Goal: Communication & Community: Connect with others

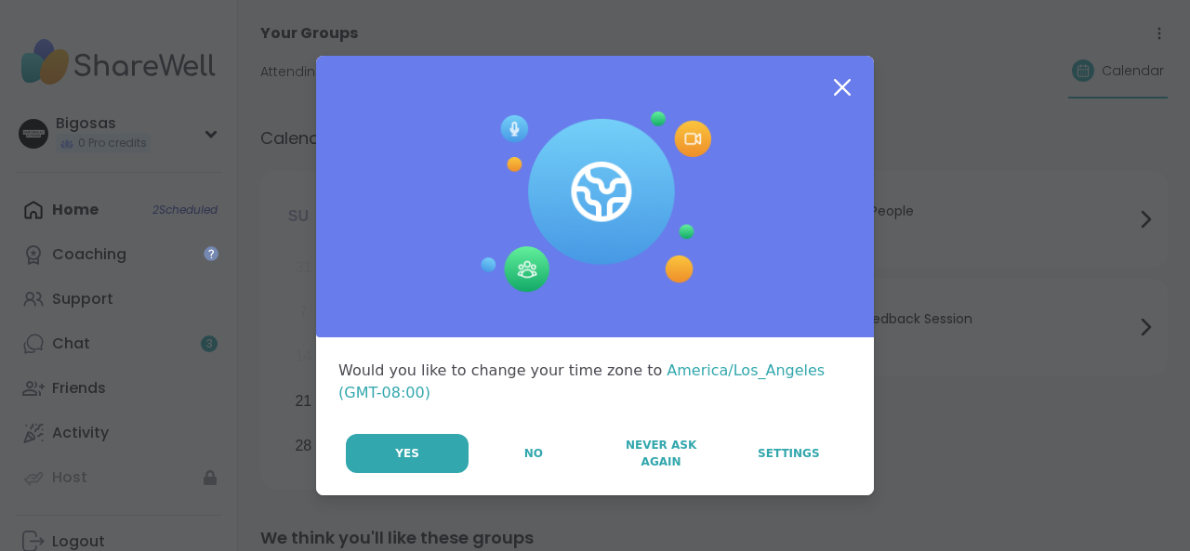
click at [410, 166] on div at bounding box center [595, 197] width 558 height 283
click at [540, 451] on button "No" at bounding box center [532, 453] width 125 height 39
click at [540, 451] on div "3" at bounding box center [526, 446] width 40 height 40
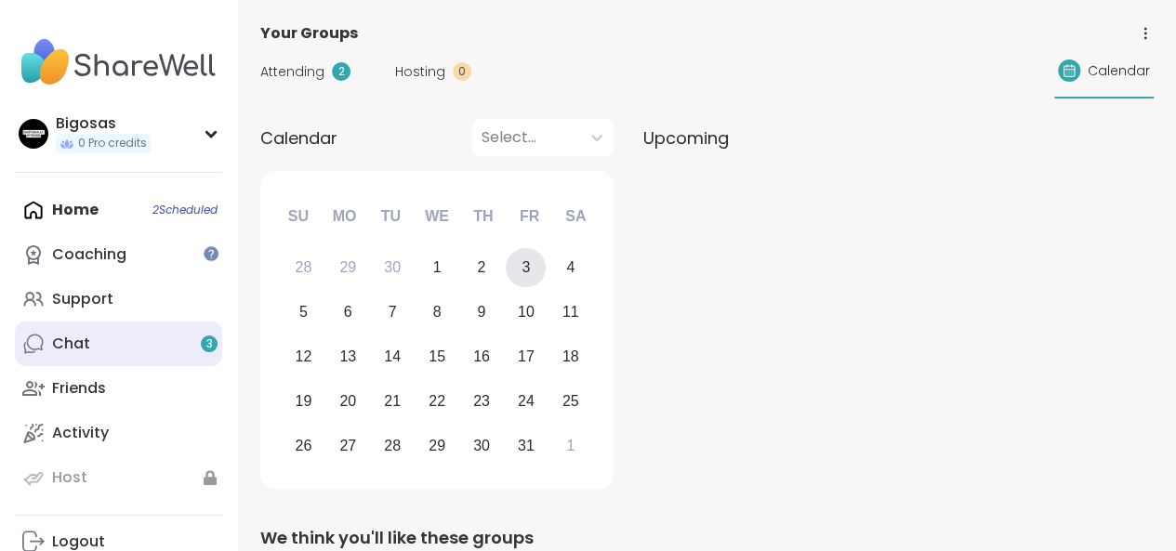
click at [147, 335] on link "Chat 3" at bounding box center [118, 344] width 207 height 45
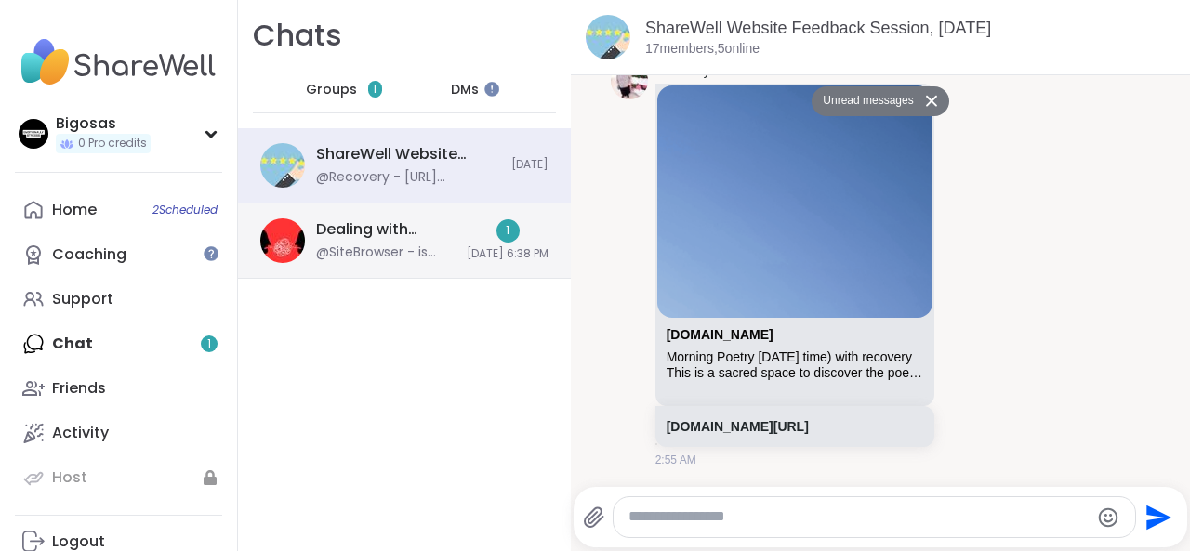
click at [427, 240] on div "Dealing with Difficult People, [DATE] @SiteBrowser - is there somewhere/someone…" at bounding box center [404, 241] width 333 height 75
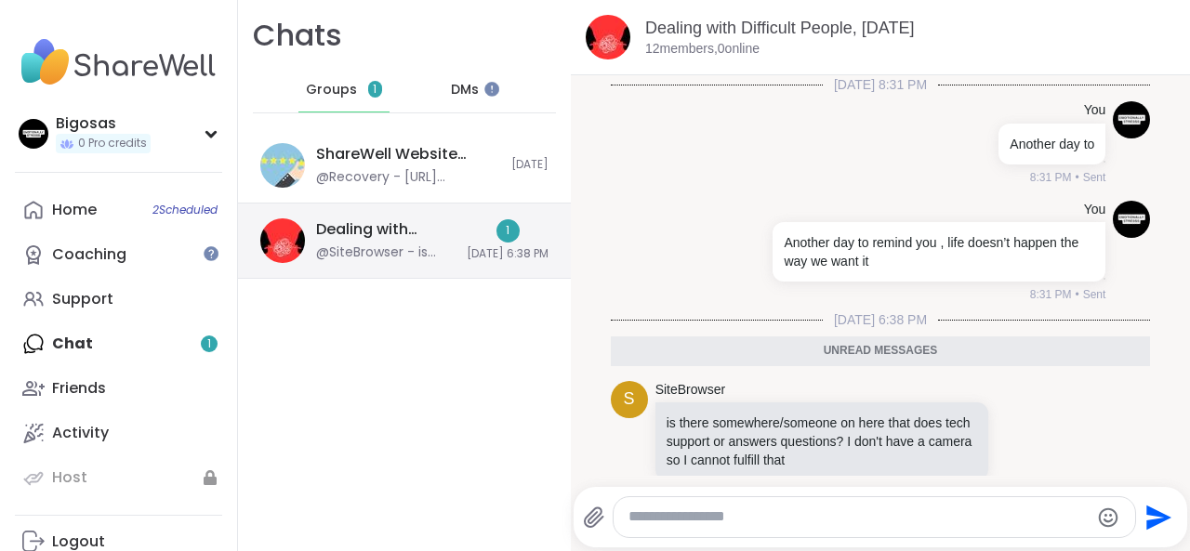
scroll to position [31, 0]
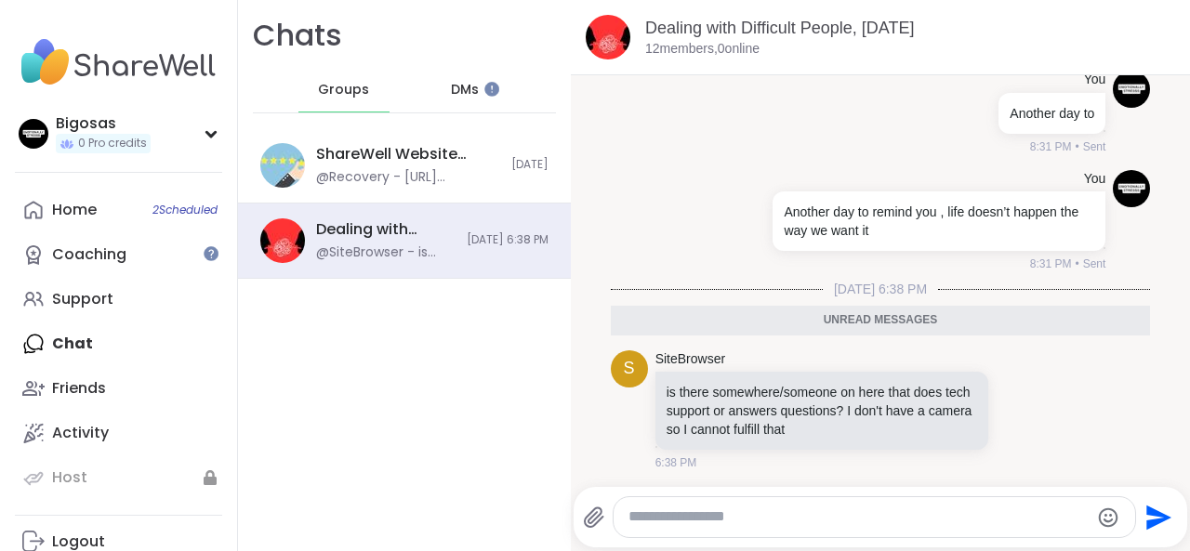
click at [701, 521] on textarea "Type your message" at bounding box center [858, 518] width 460 height 20
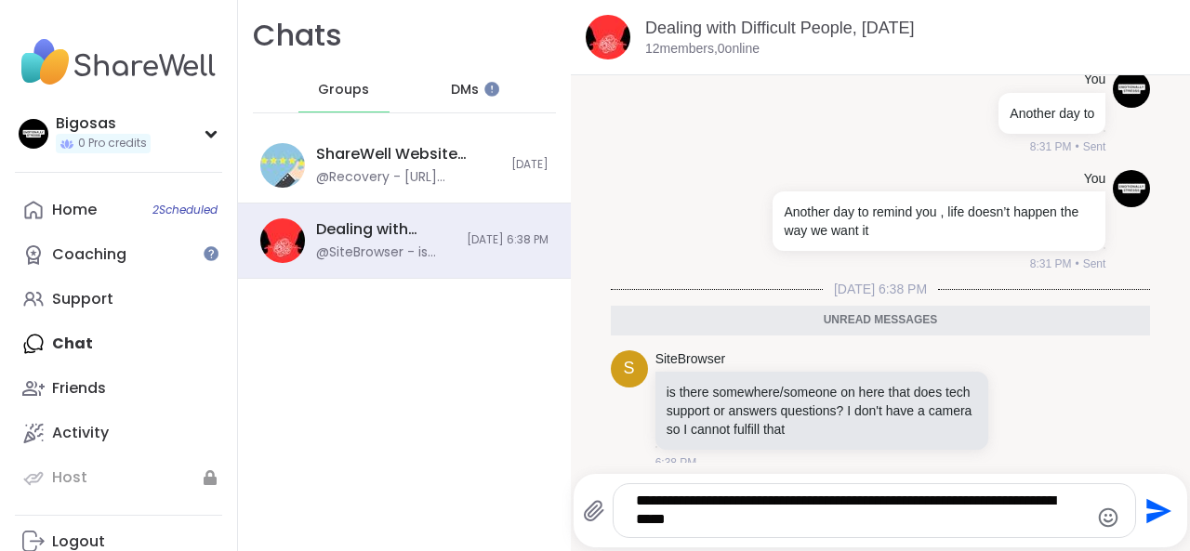
type textarea "**********"
click at [915, 499] on textarea "**********" at bounding box center [859, 511] width 447 height 38
click at [853, 524] on textarea "**********" at bounding box center [859, 511] width 447 height 38
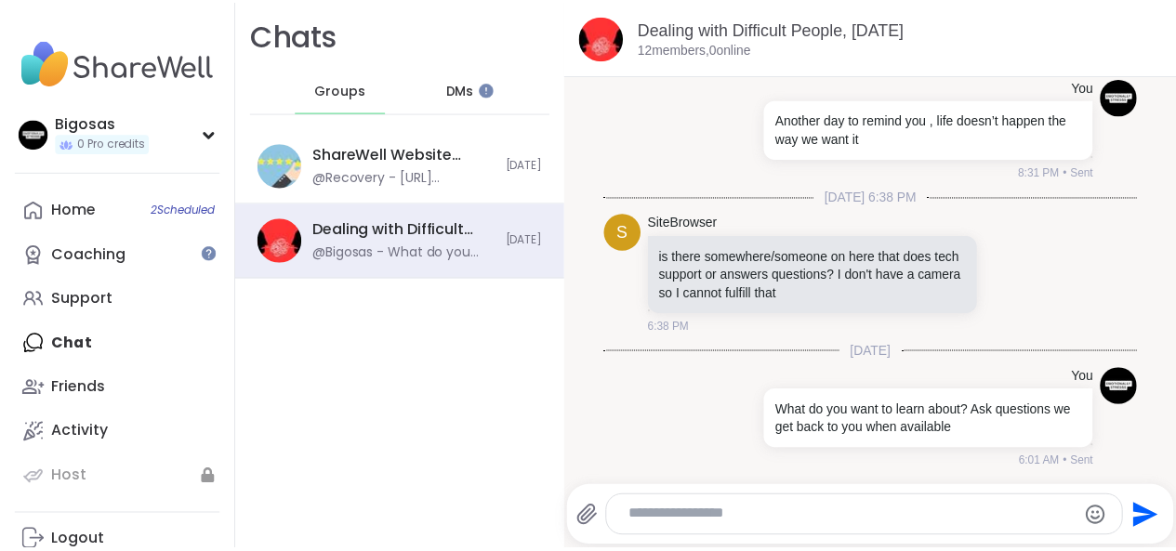
scroll to position [123, 0]
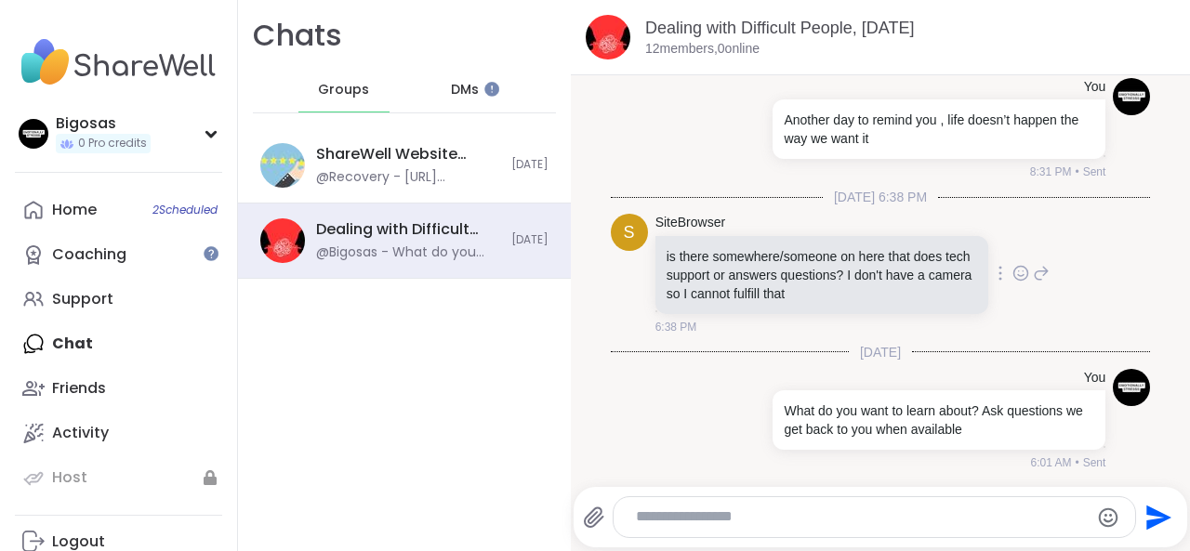
click at [632, 222] on div "S" at bounding box center [629, 232] width 37 height 37
click at [692, 221] on link "SiteBrowser" at bounding box center [690, 223] width 70 height 19
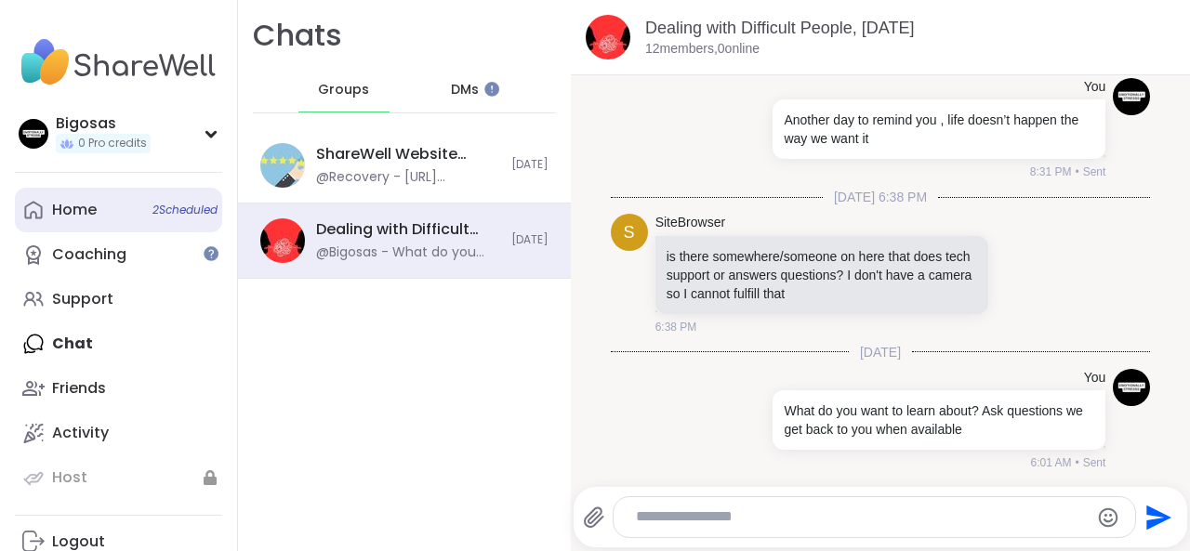
click at [161, 225] on link "Home 2 Scheduled" at bounding box center [118, 210] width 207 height 45
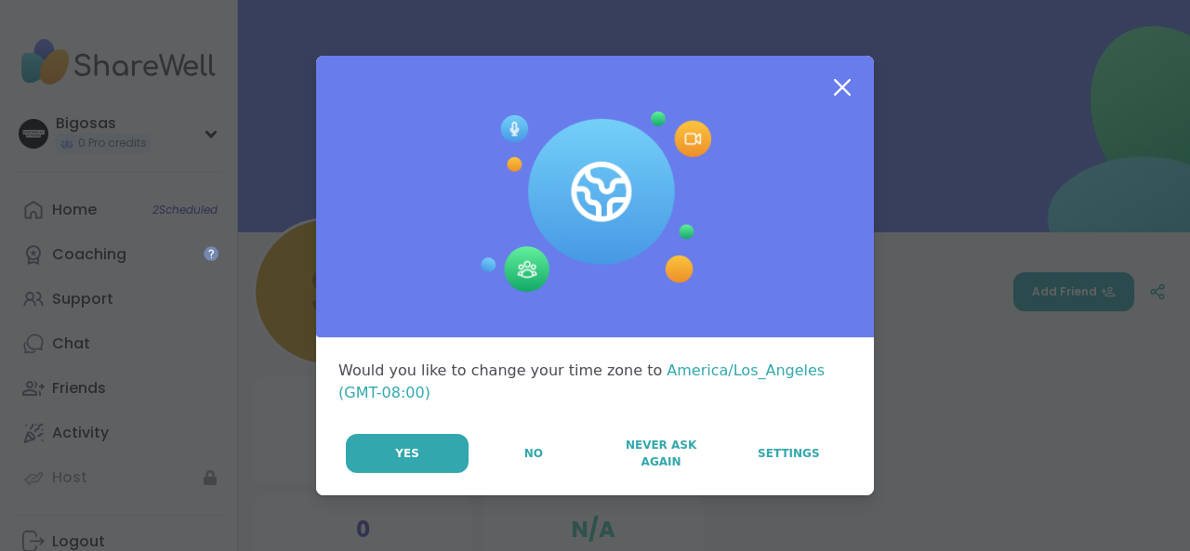
click at [836, 103] on icon at bounding box center [841, 87] width 33 height 33
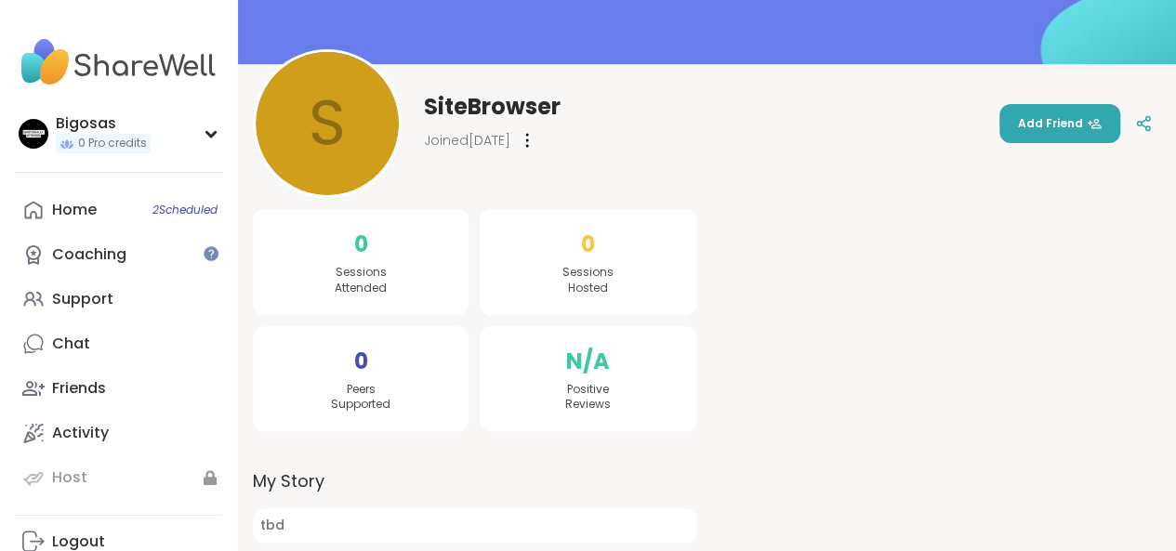
scroll to position [178, 0]
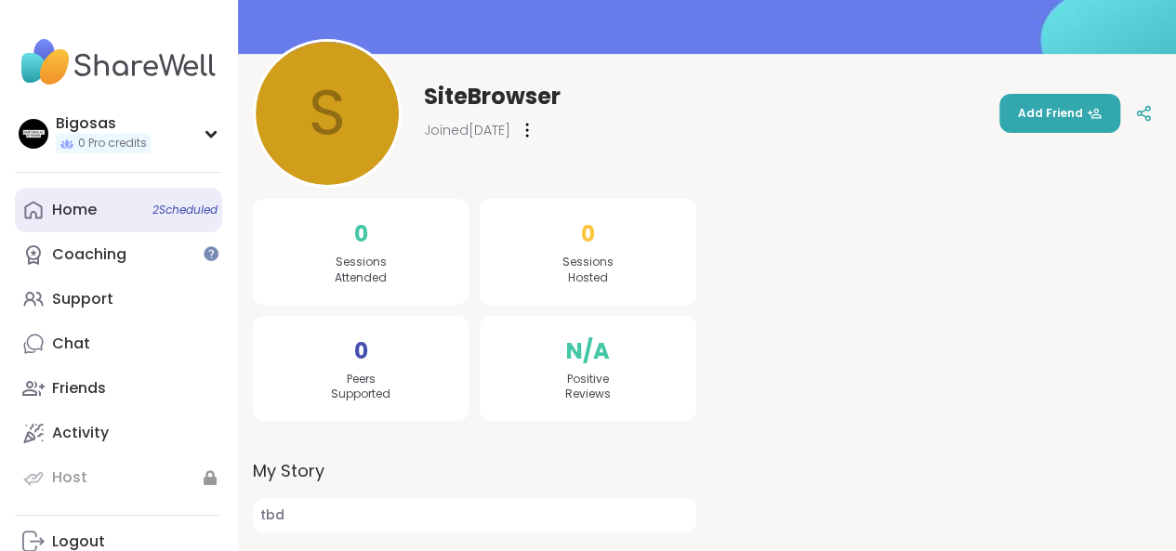
click at [46, 227] on link "Home 2 Scheduled" at bounding box center [118, 210] width 207 height 45
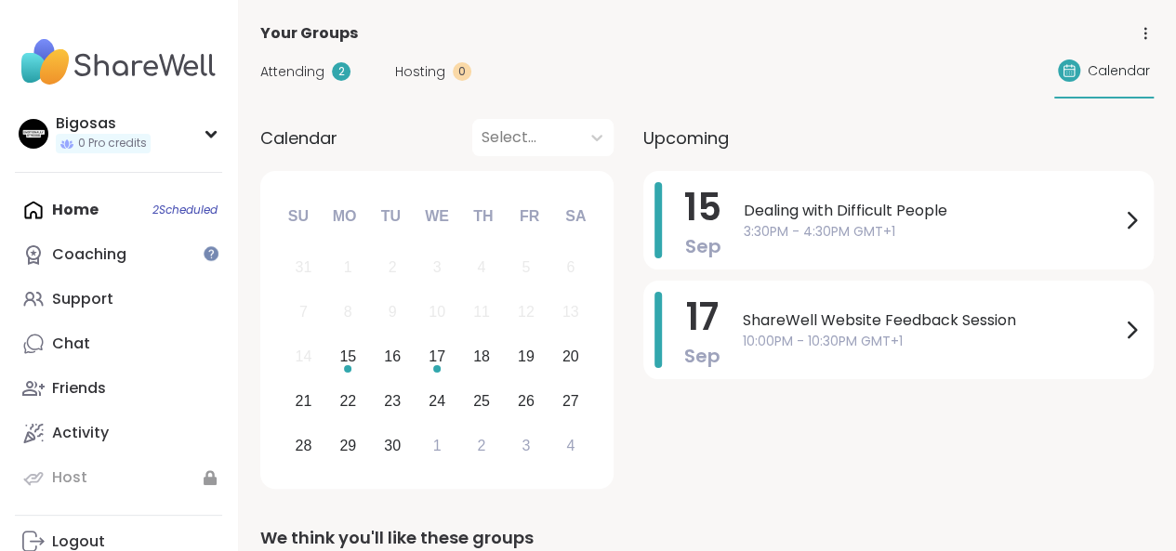
click at [268, 69] on span "Attending" at bounding box center [292, 72] width 64 height 20
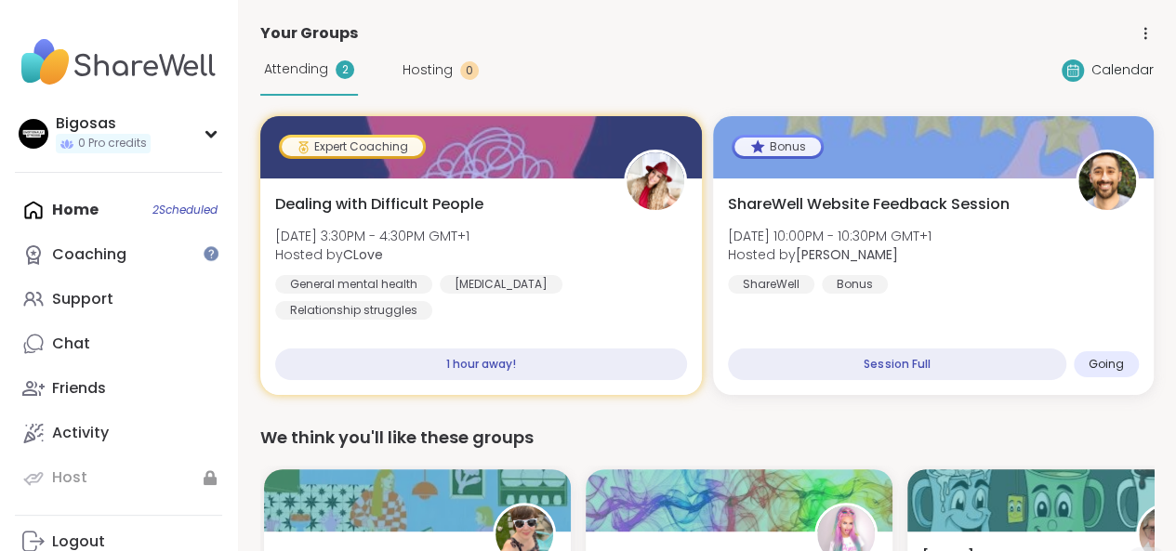
click at [316, 80] on div "Attending 2" at bounding box center [309, 70] width 98 height 51
click at [113, 67] on img at bounding box center [118, 62] width 207 height 65
click at [124, 205] on div "Home 2 Scheduled Coaching Support Chat Friends Activity Host" at bounding box center [118, 344] width 207 height 312
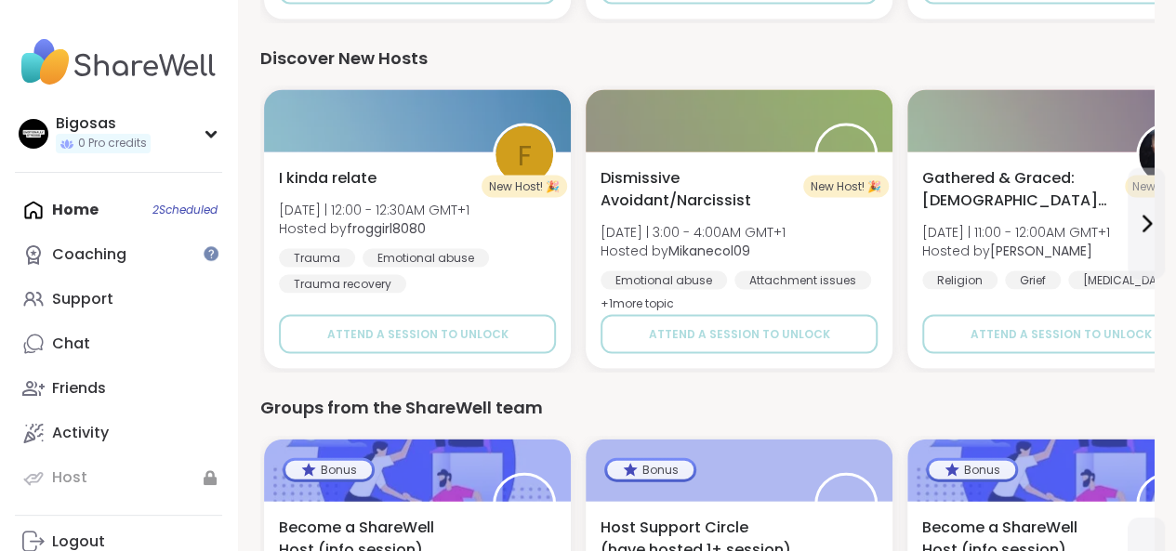
scroll to position [2028, 0]
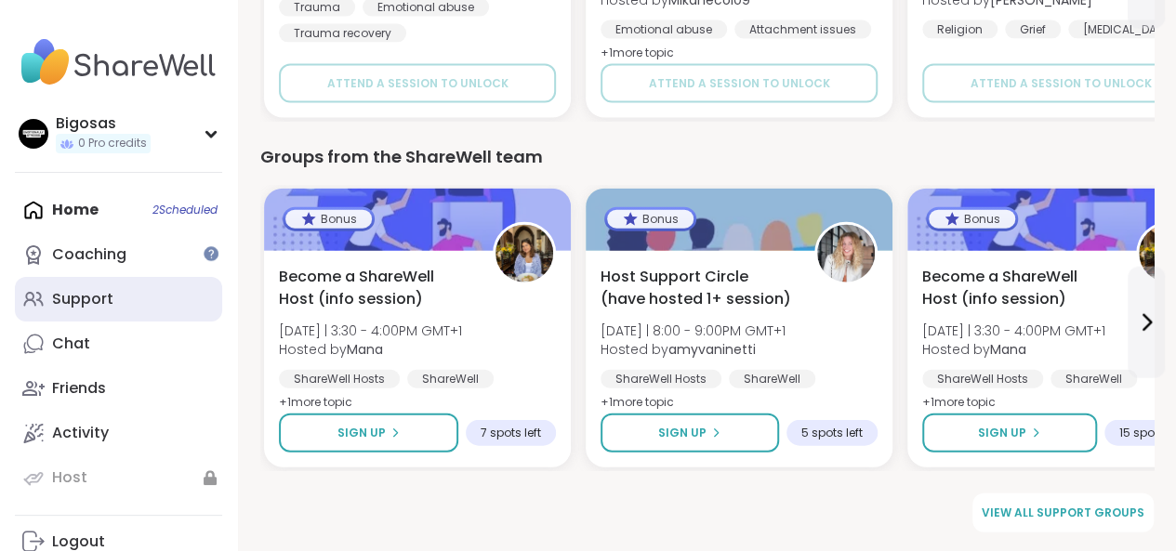
click at [127, 303] on link "Support" at bounding box center [118, 299] width 207 height 45
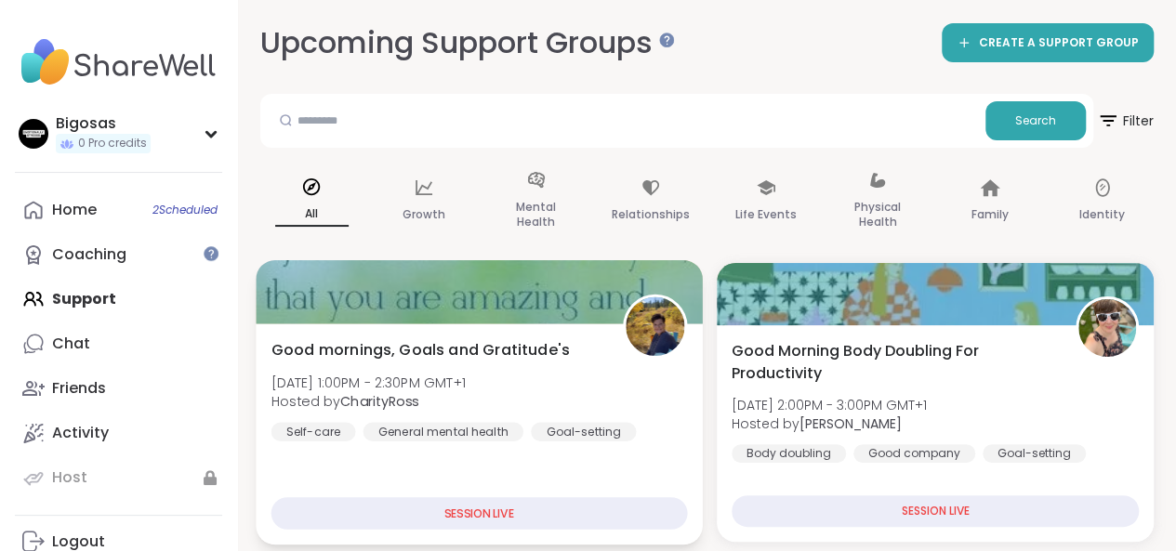
click at [501, 516] on div "SESSION LIVE" at bounding box center [479, 513] width 416 height 33
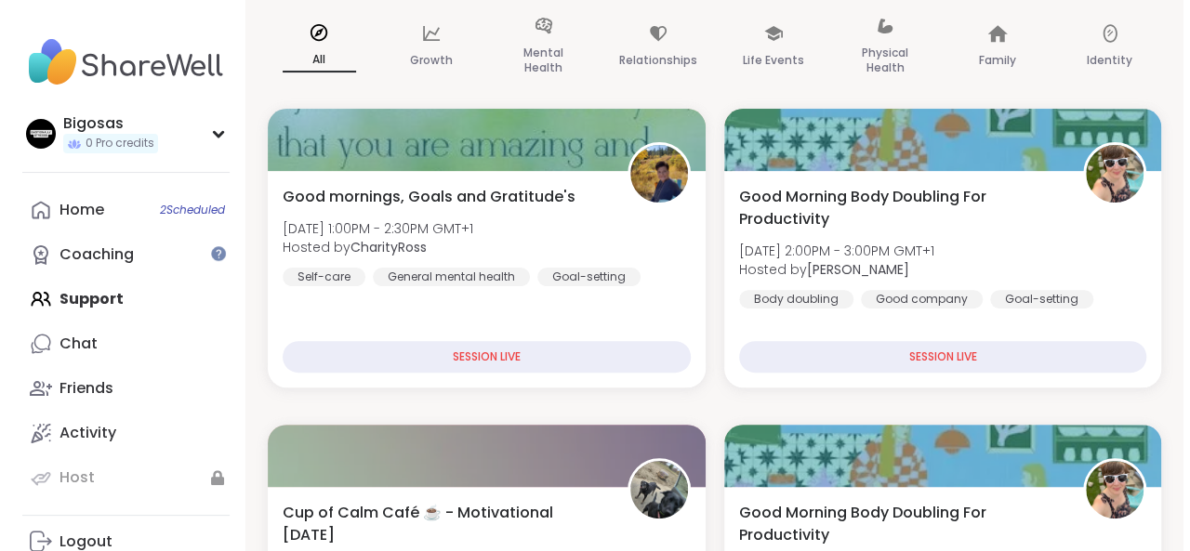
scroll to position [147, 0]
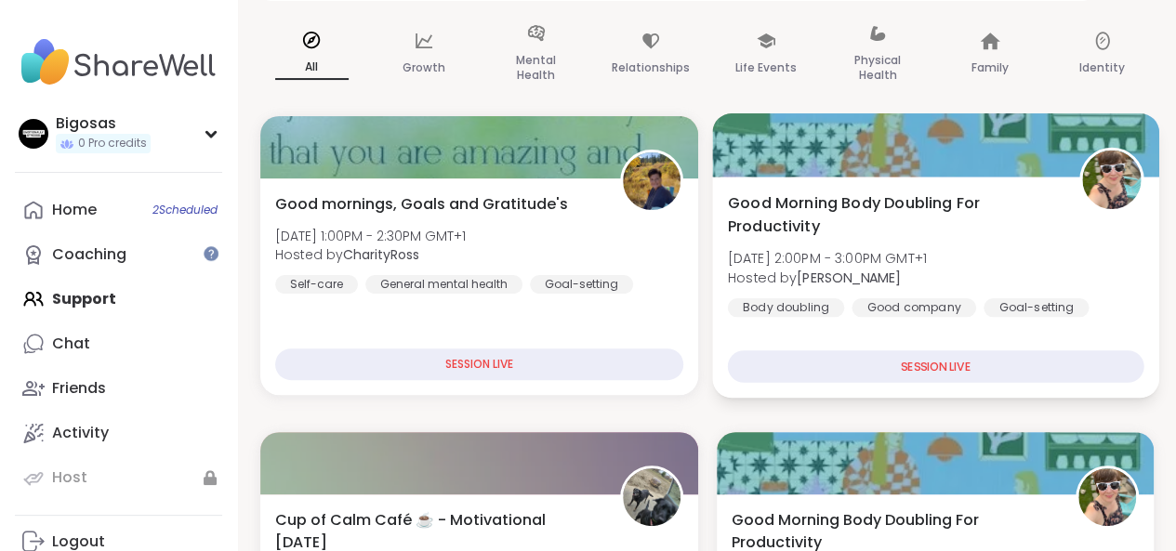
click at [951, 360] on div "SESSION LIVE" at bounding box center [935, 366] width 416 height 33
click at [904, 246] on div "Good Morning Body Doubling For Productivity Mon, Sep 15 | 2:00PM - 3:00PM GMT+1…" at bounding box center [935, 253] width 416 height 125
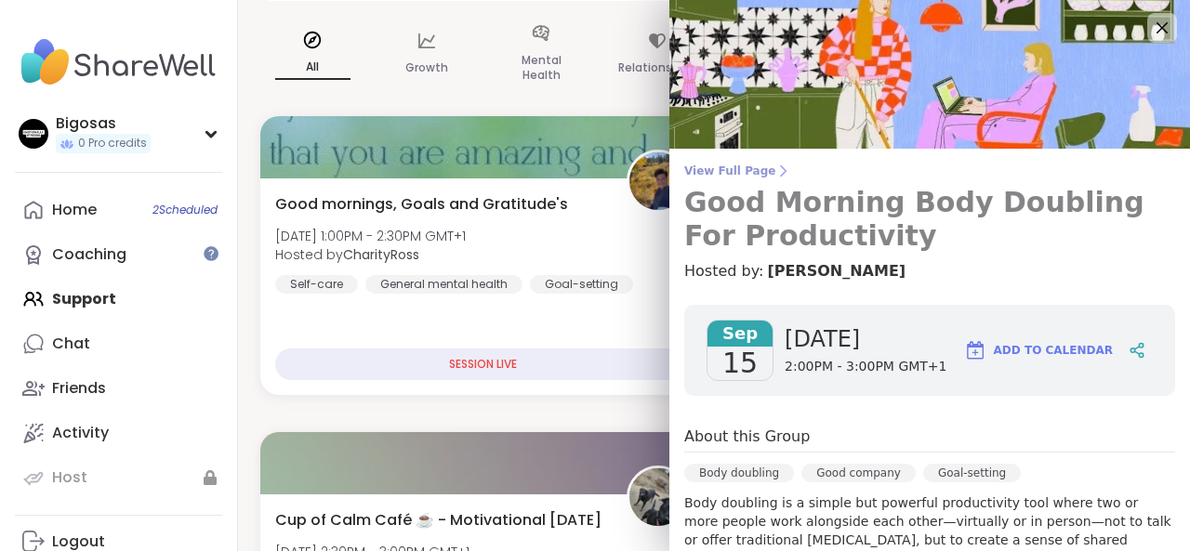
click at [826, 202] on h3 "Good Morning Body Doubling For Productivity" at bounding box center [929, 219] width 491 height 67
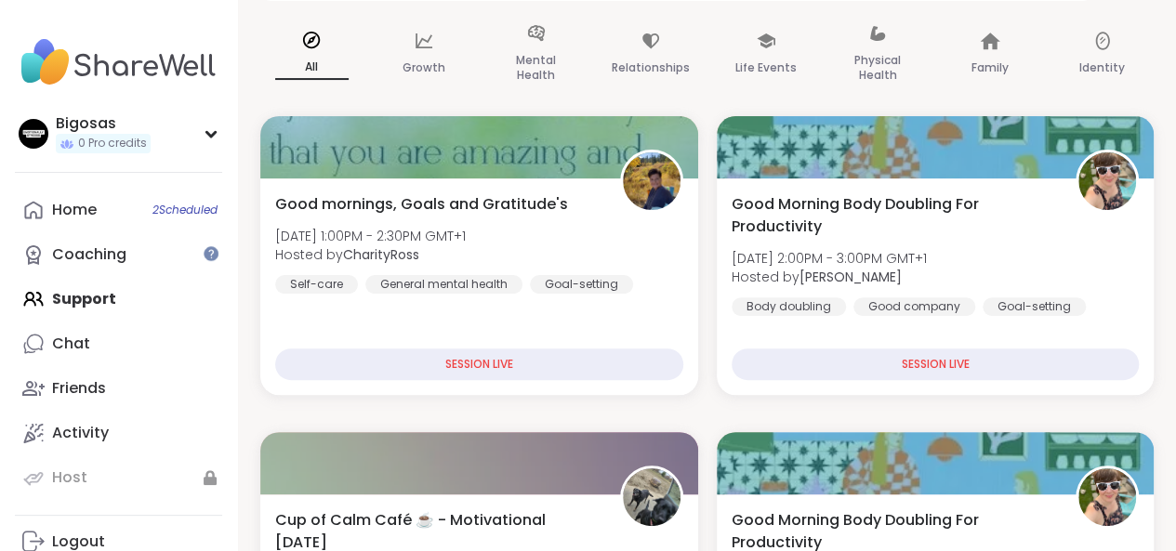
click at [826, 202] on span "Good Morning Body Doubling For Productivity" at bounding box center [894, 215] width 324 height 45
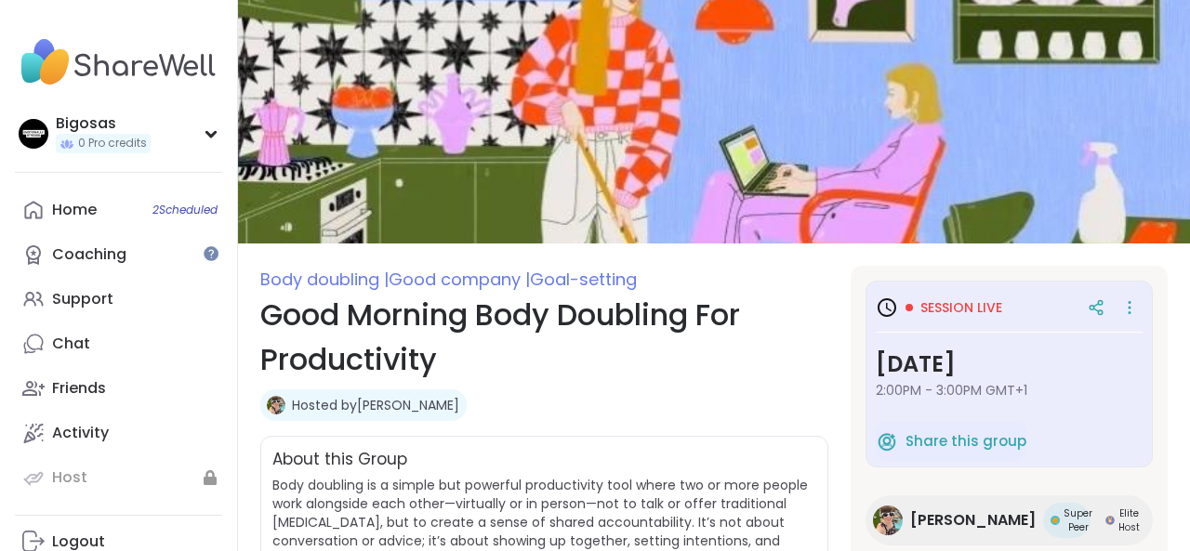
click at [601, 322] on h1 "Good Morning Body Doubling For Productivity" at bounding box center [544, 337] width 568 height 89
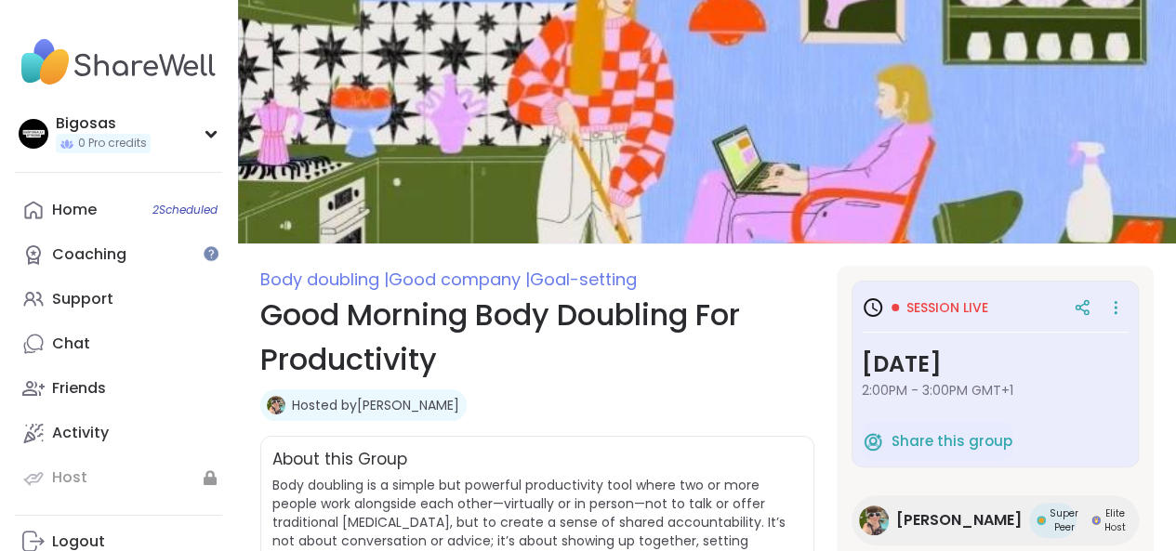
click at [906, 311] on span "Session live" at bounding box center [947, 307] width 82 height 19
click at [1109, 299] on icon at bounding box center [1115, 308] width 19 height 26
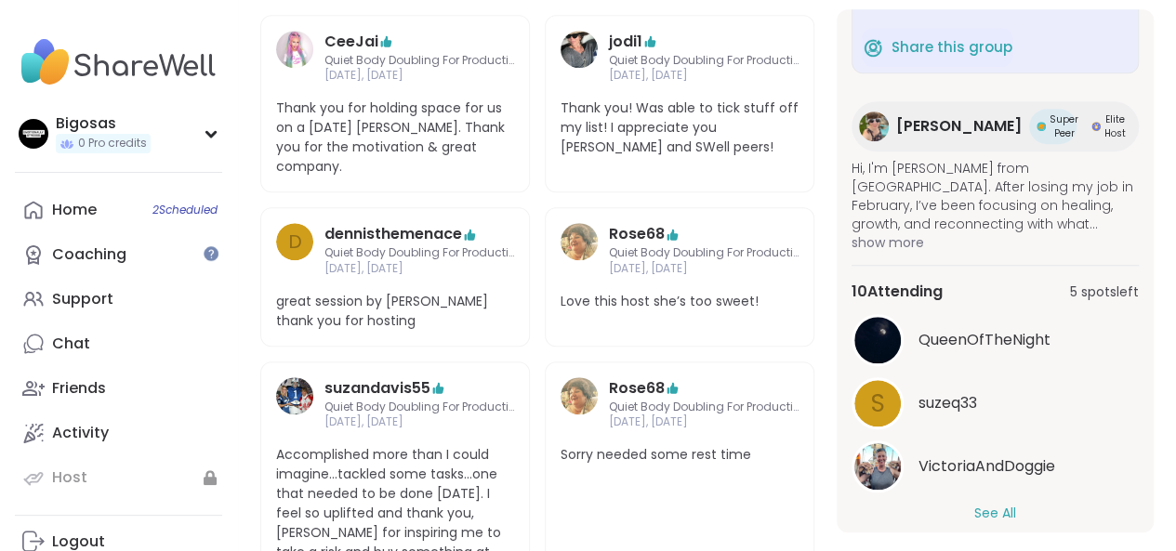
scroll to position [156, 0]
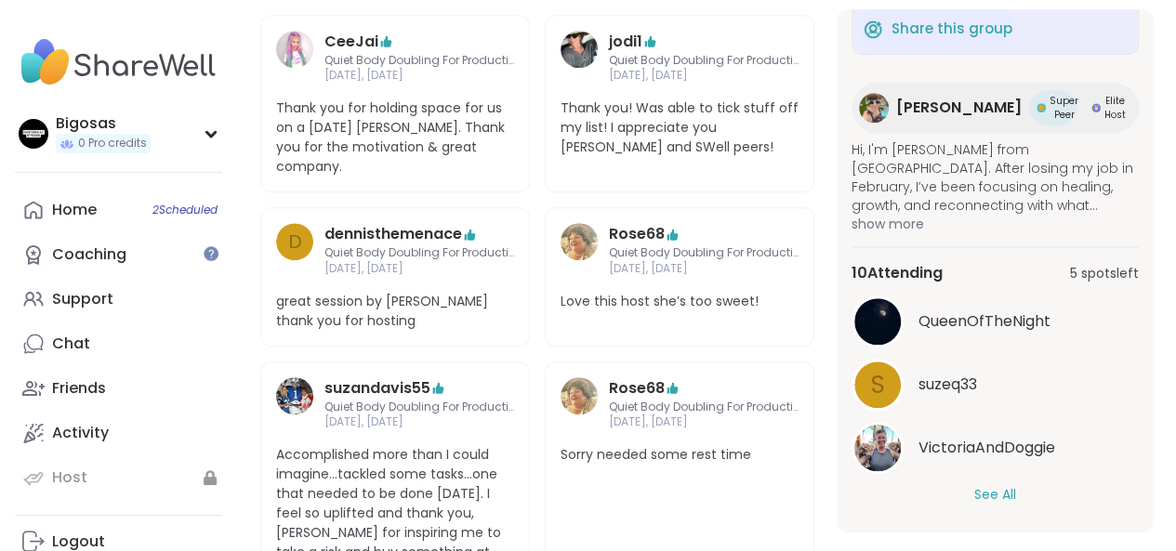
click at [974, 501] on button "See All" at bounding box center [995, 495] width 42 height 20
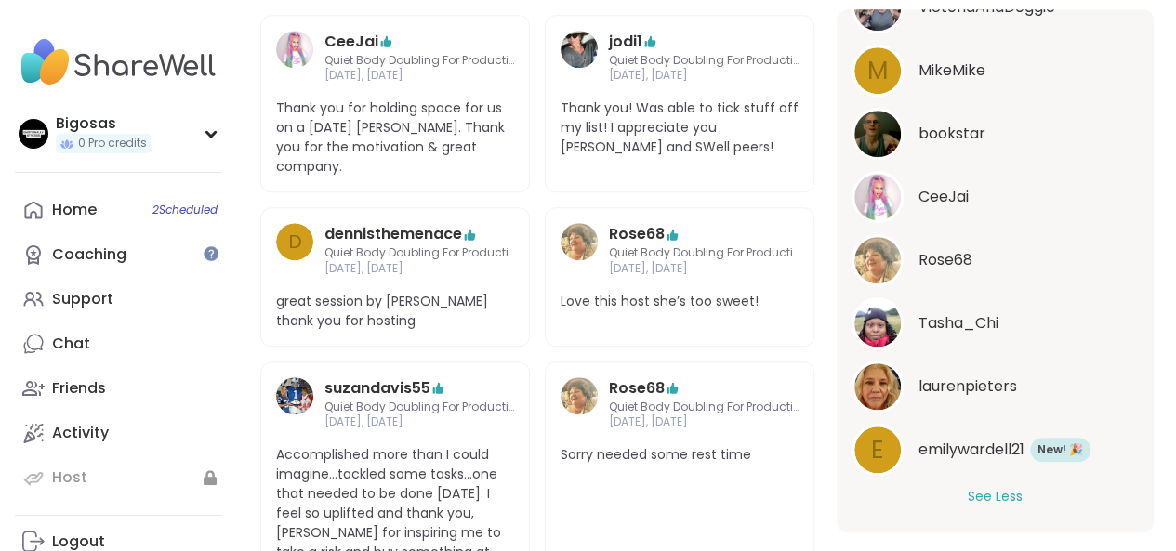
scroll to position [599, 0]
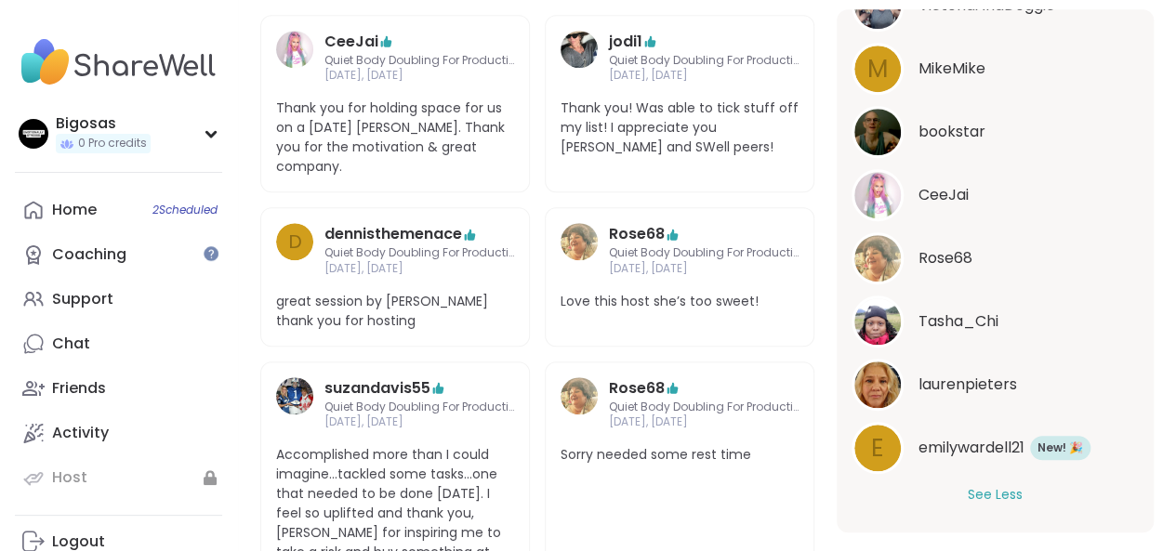
drag, startPoint x: 1128, startPoint y: 432, endPoint x: 1139, endPoint y: 432, distance: 11.2
click at [1139, 432] on div "Session live Monday, Sep 15 2:00PM - 3:00PM GMT+1 Share this group Adrienne_Que…" at bounding box center [995, 270] width 317 height 523
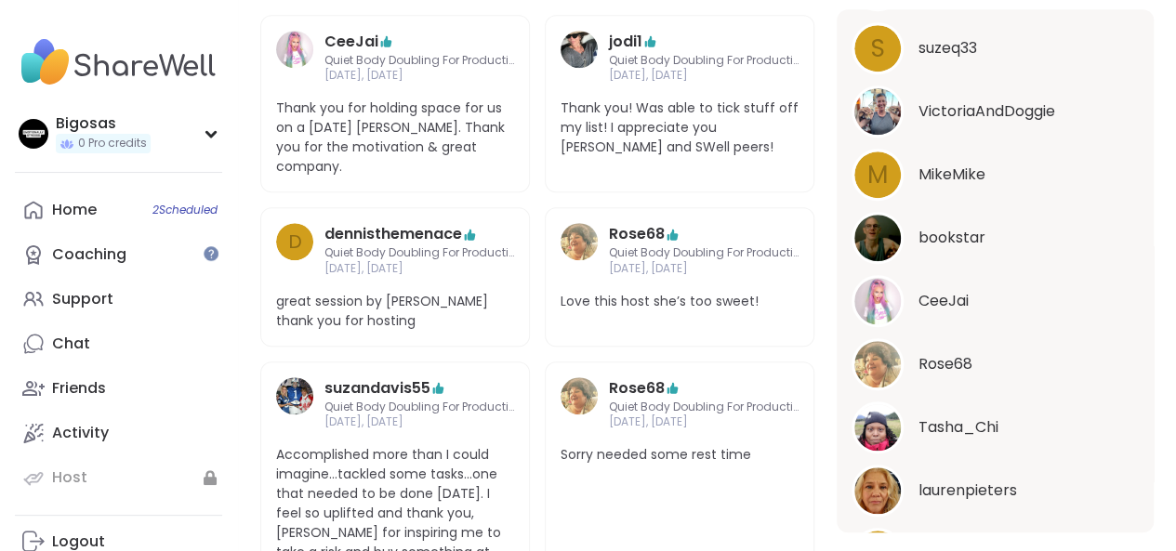
scroll to position [491, 0]
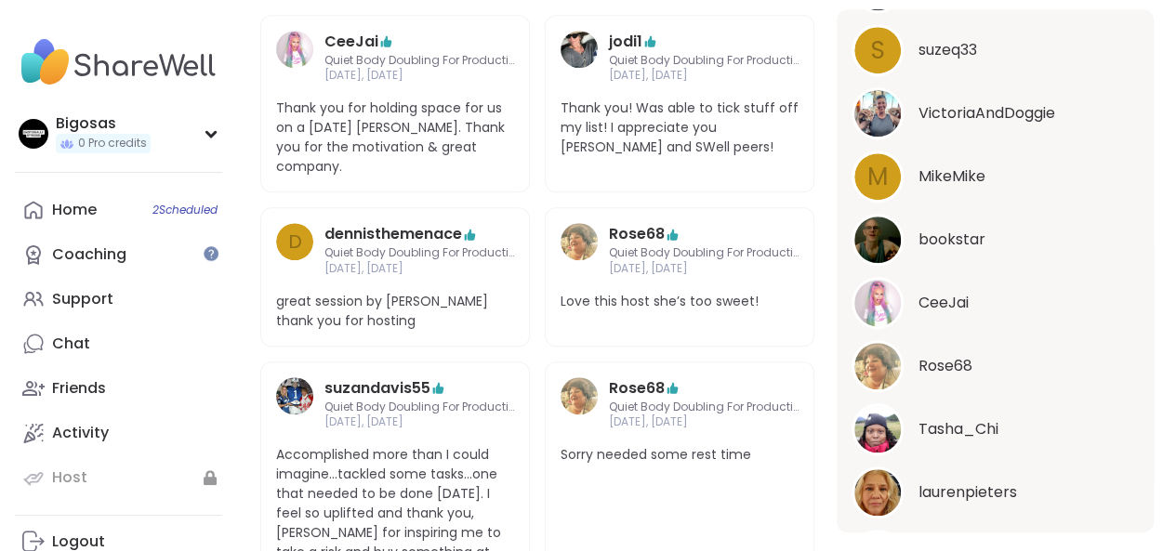
click at [918, 113] on span "VictoriaAndDoggie" at bounding box center [986, 113] width 137 height 22
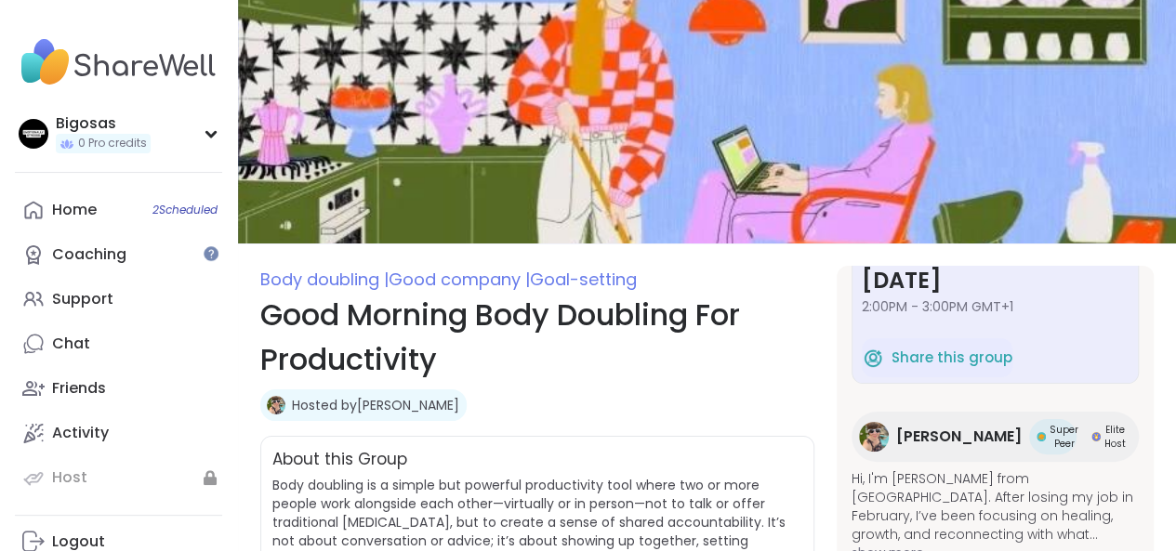
scroll to position [59, 0]
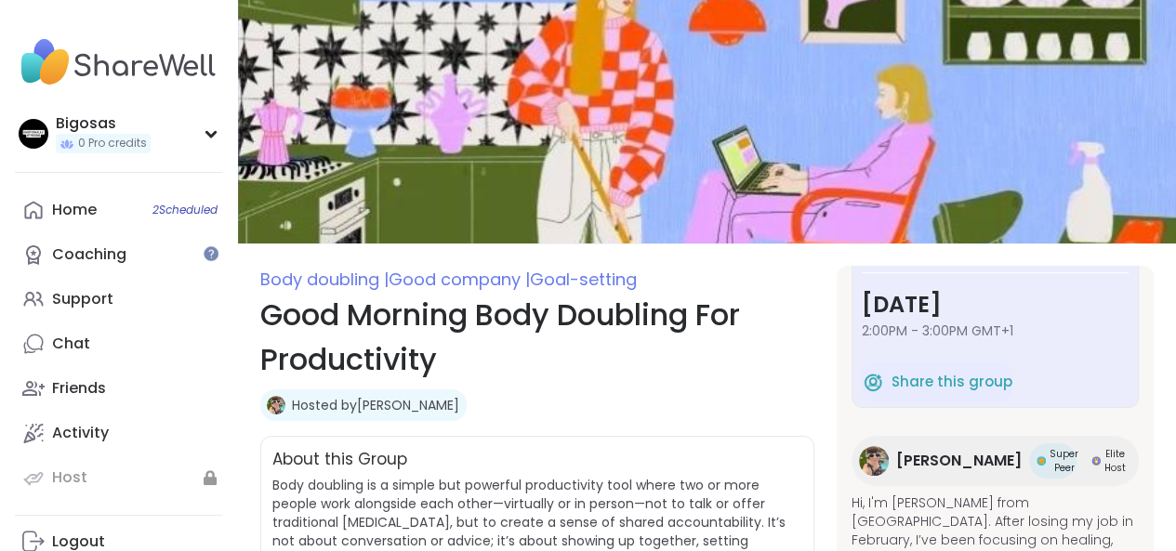
click at [1054, 466] on span "Super Peer" at bounding box center [1063, 461] width 29 height 28
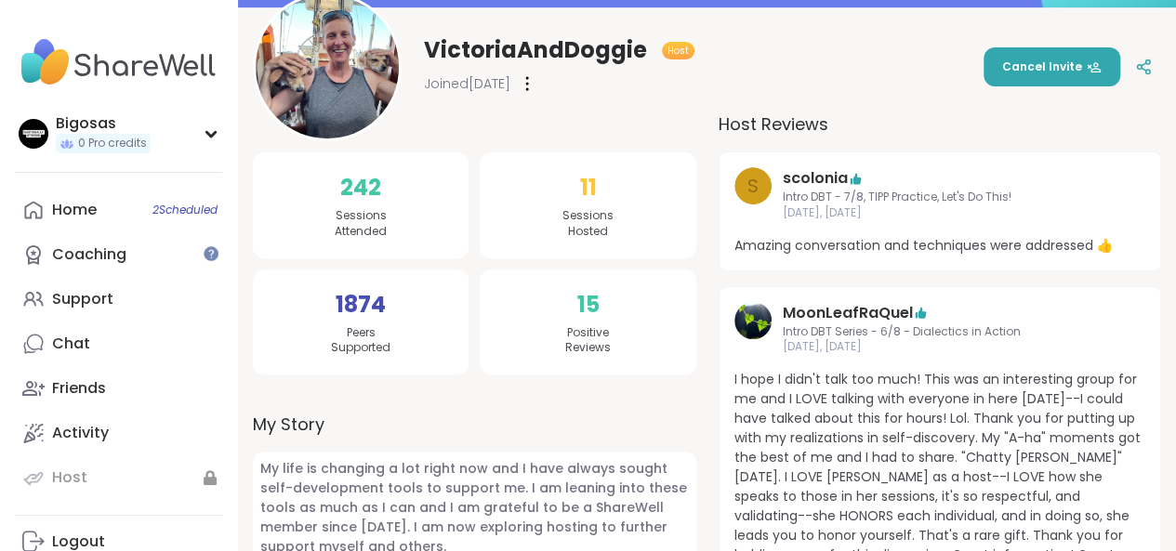
scroll to position [258, 0]
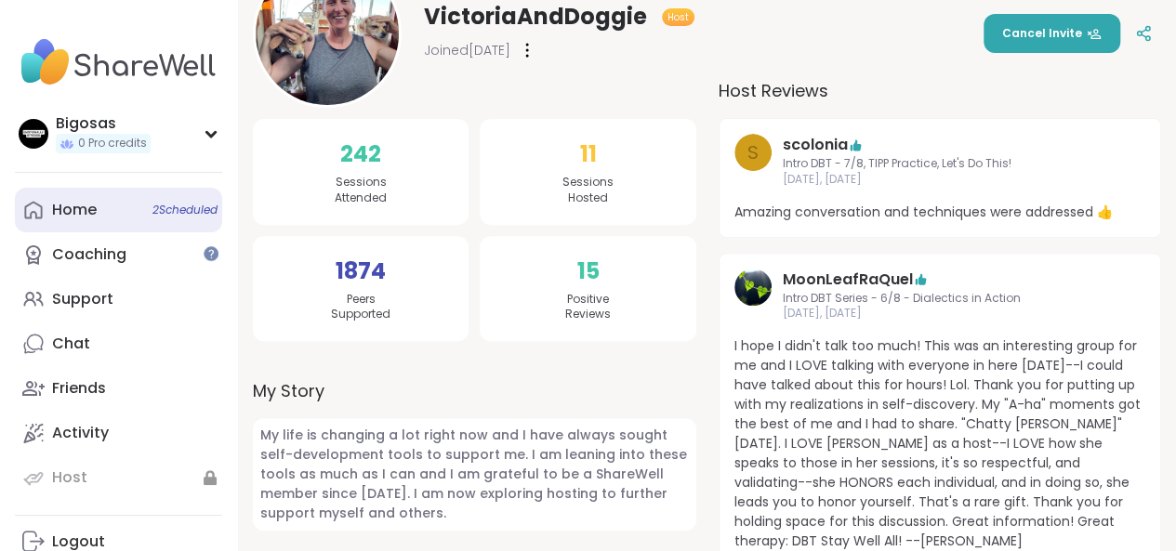
click at [95, 212] on div "Home 2 Scheduled" at bounding box center [74, 210] width 45 height 20
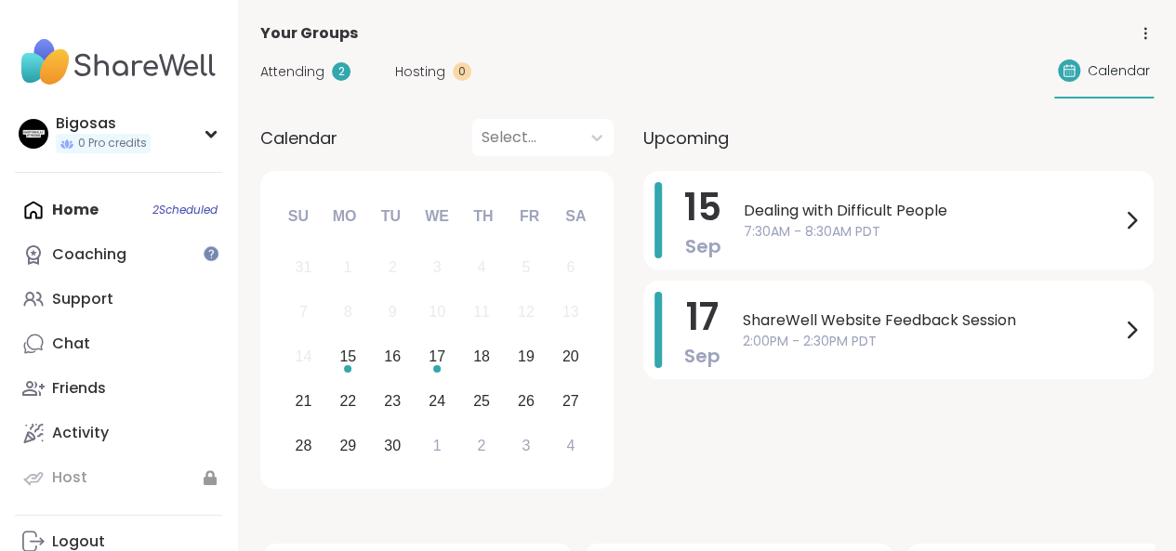
click at [292, 81] on div "Attending 2 Hosting 0 Calendar" at bounding box center [706, 72] width 893 height 54
click at [312, 68] on span "Attending" at bounding box center [292, 72] width 64 height 20
